Goal: Task Accomplishment & Management: Manage account settings

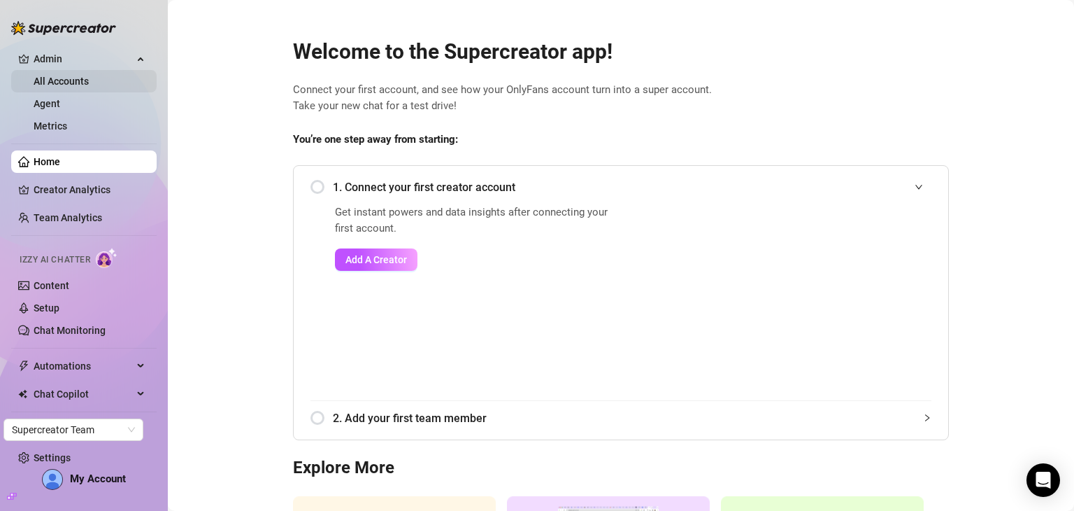
click at [78, 82] on link "All Accounts" at bounding box center [61, 81] width 55 height 11
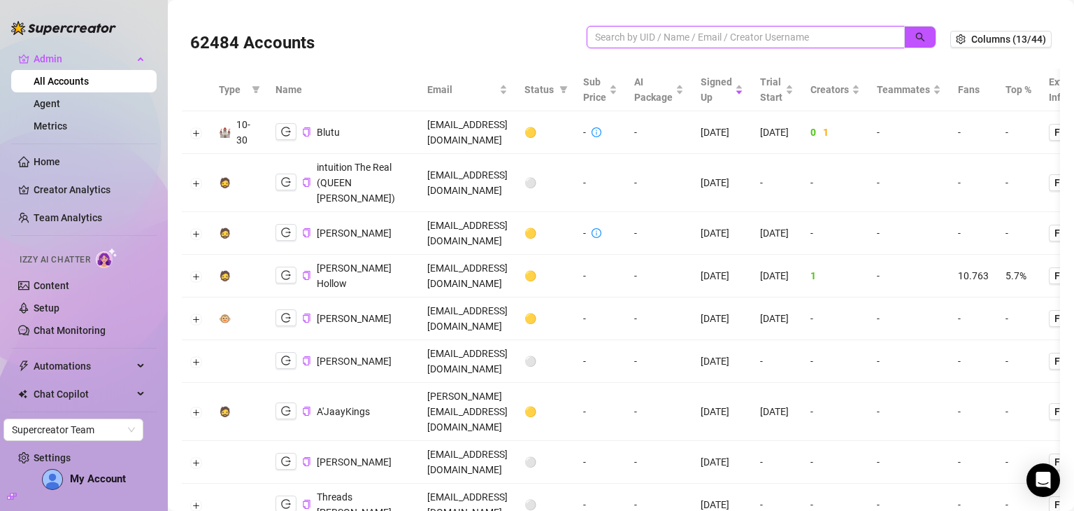
click at [703, 34] on input "search" at bounding box center [740, 36] width 290 height 15
paste input "[EMAIL_ADDRESS][DOMAIN_NAME]"
click at [911, 26] on button "button" at bounding box center [920, 37] width 32 height 22
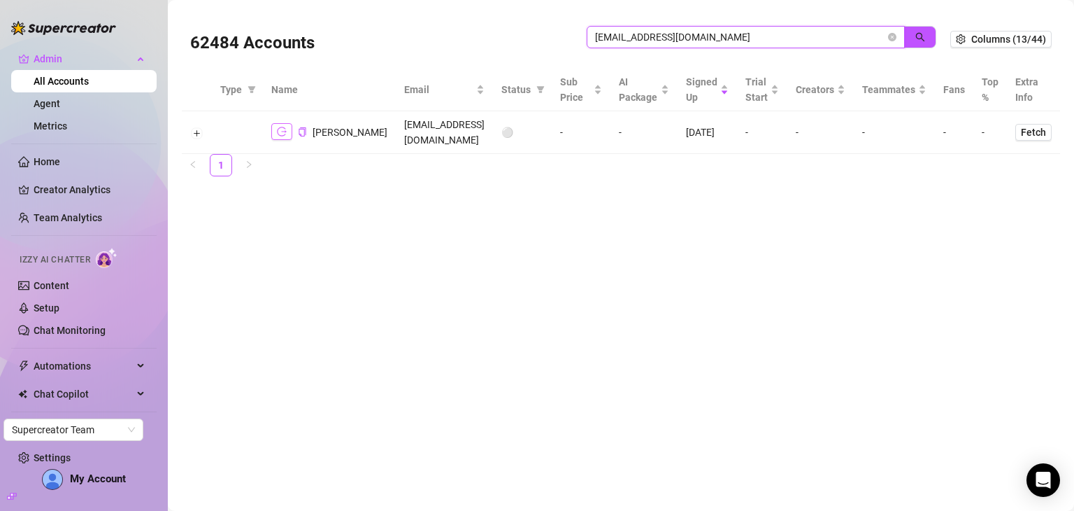
type input "[EMAIL_ADDRESS][DOMAIN_NAME]"
click at [283, 127] on icon "logout" at bounding box center [282, 131] width 10 height 9
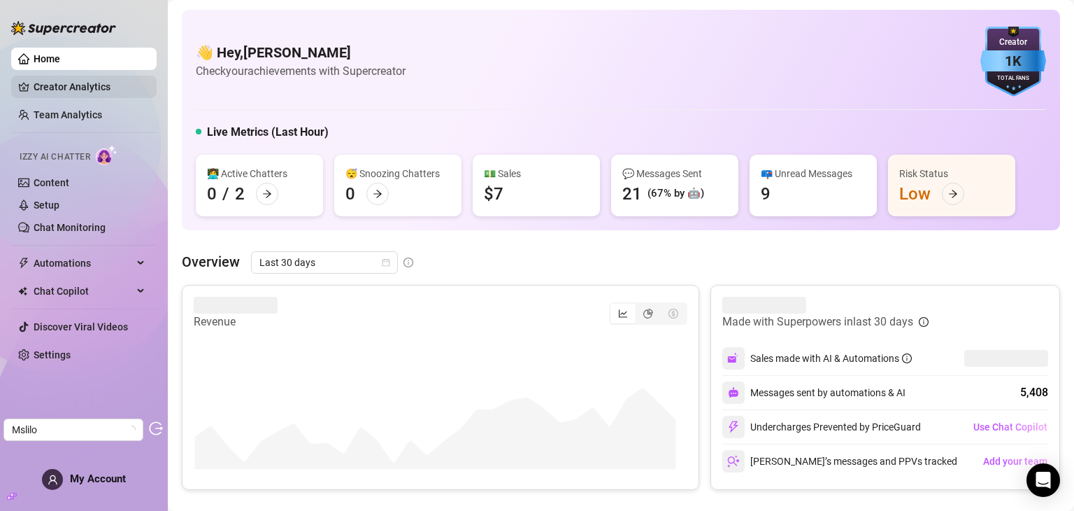
click at [76, 90] on link "Creator Analytics" at bounding box center [90, 87] width 112 height 22
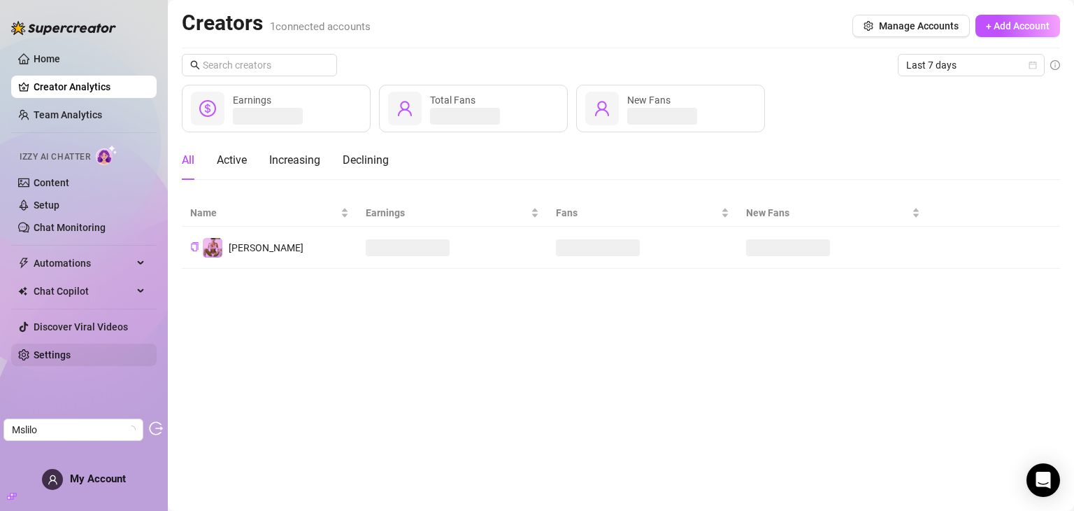
click at [45, 354] on link "Settings" at bounding box center [52, 354] width 37 height 11
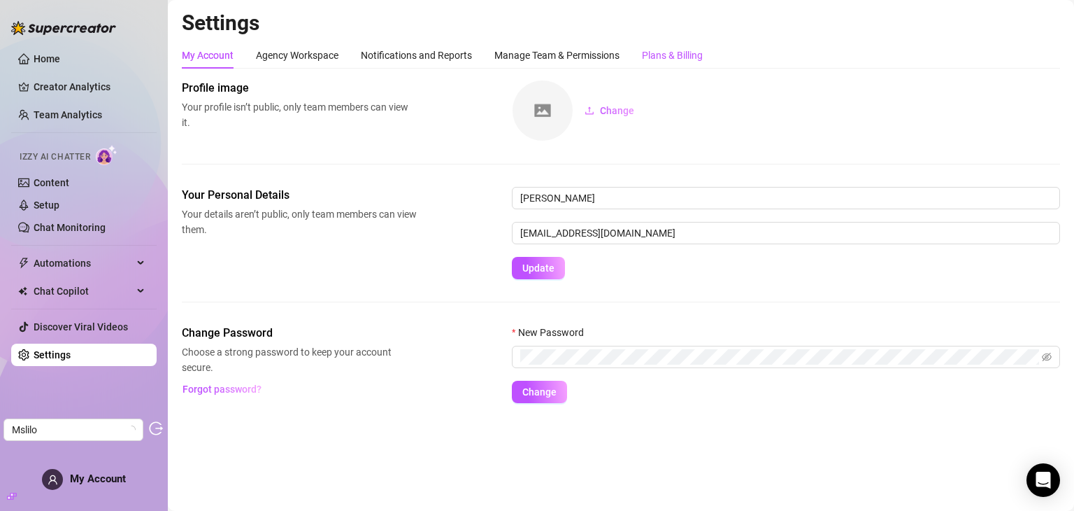
click at [647, 55] on div "Plans & Billing" at bounding box center [672, 55] width 61 height 15
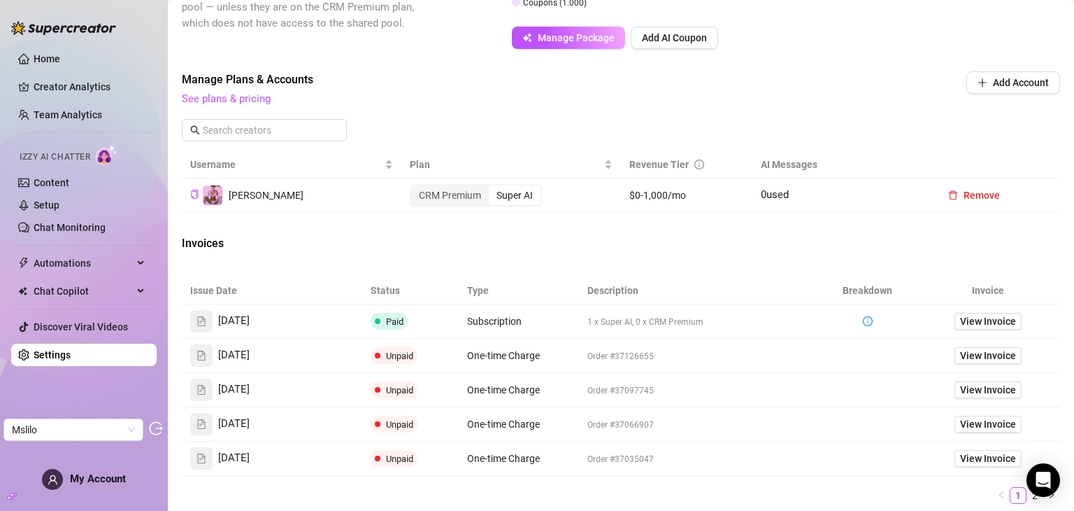
scroll to position [416, 0]
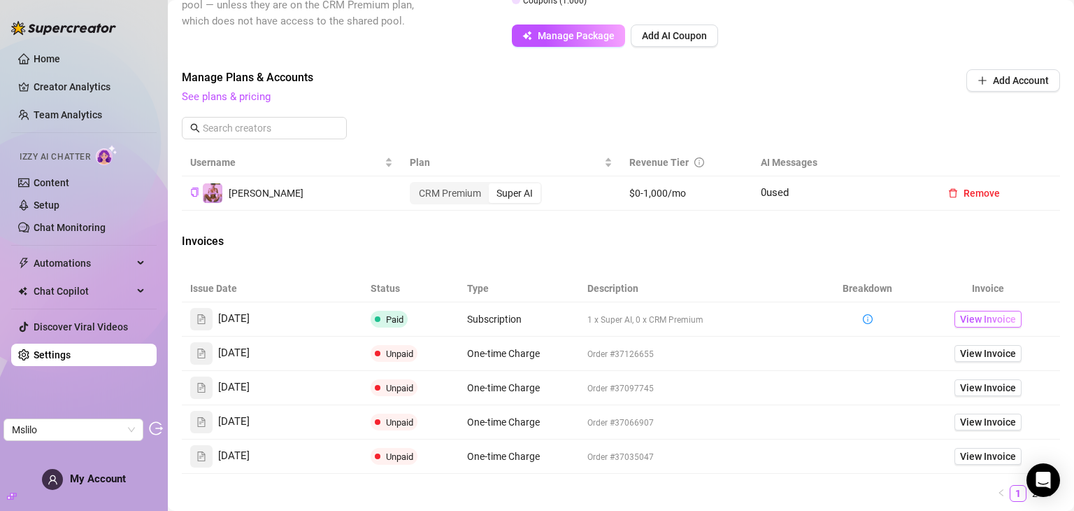
click at [963, 320] on span "View Invoice" at bounding box center [988, 318] width 56 height 15
